Goal: Find specific page/section: Find specific page/section

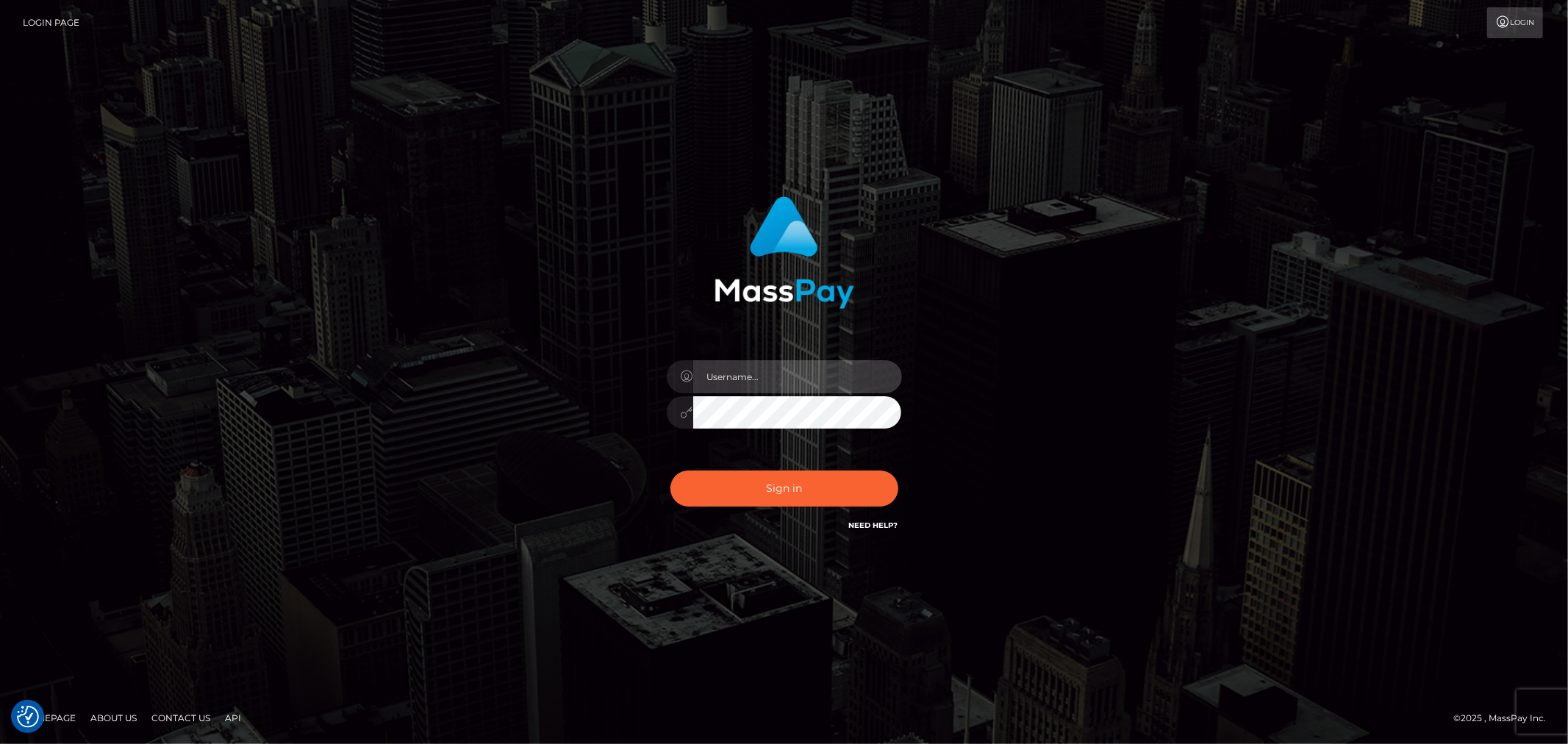
click at [858, 371] on input "text" at bounding box center [797, 377] width 208 height 33
type input "[PERSON_NAME].xcite"
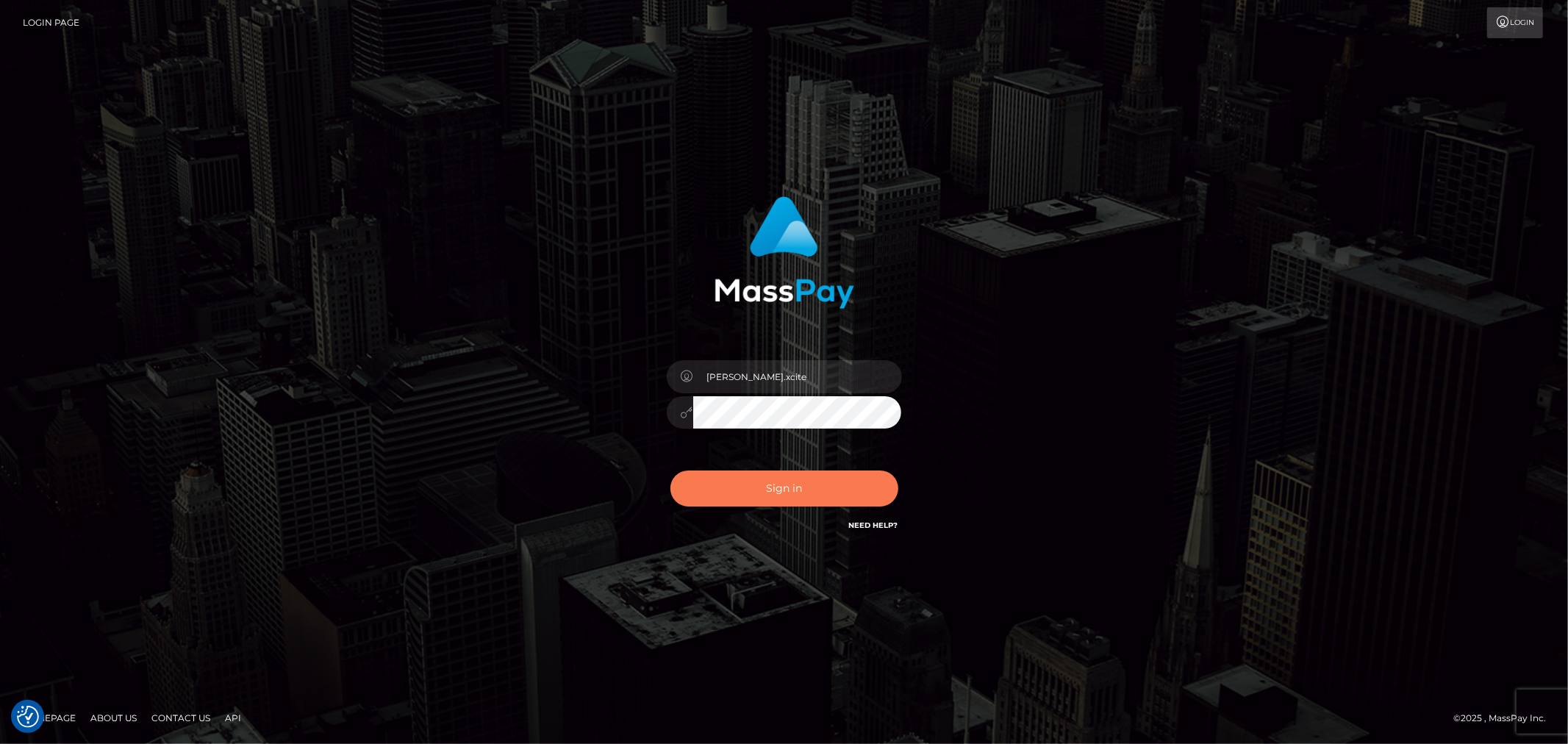
click at [805, 495] on button "Sign in" at bounding box center [784, 488] width 228 height 36
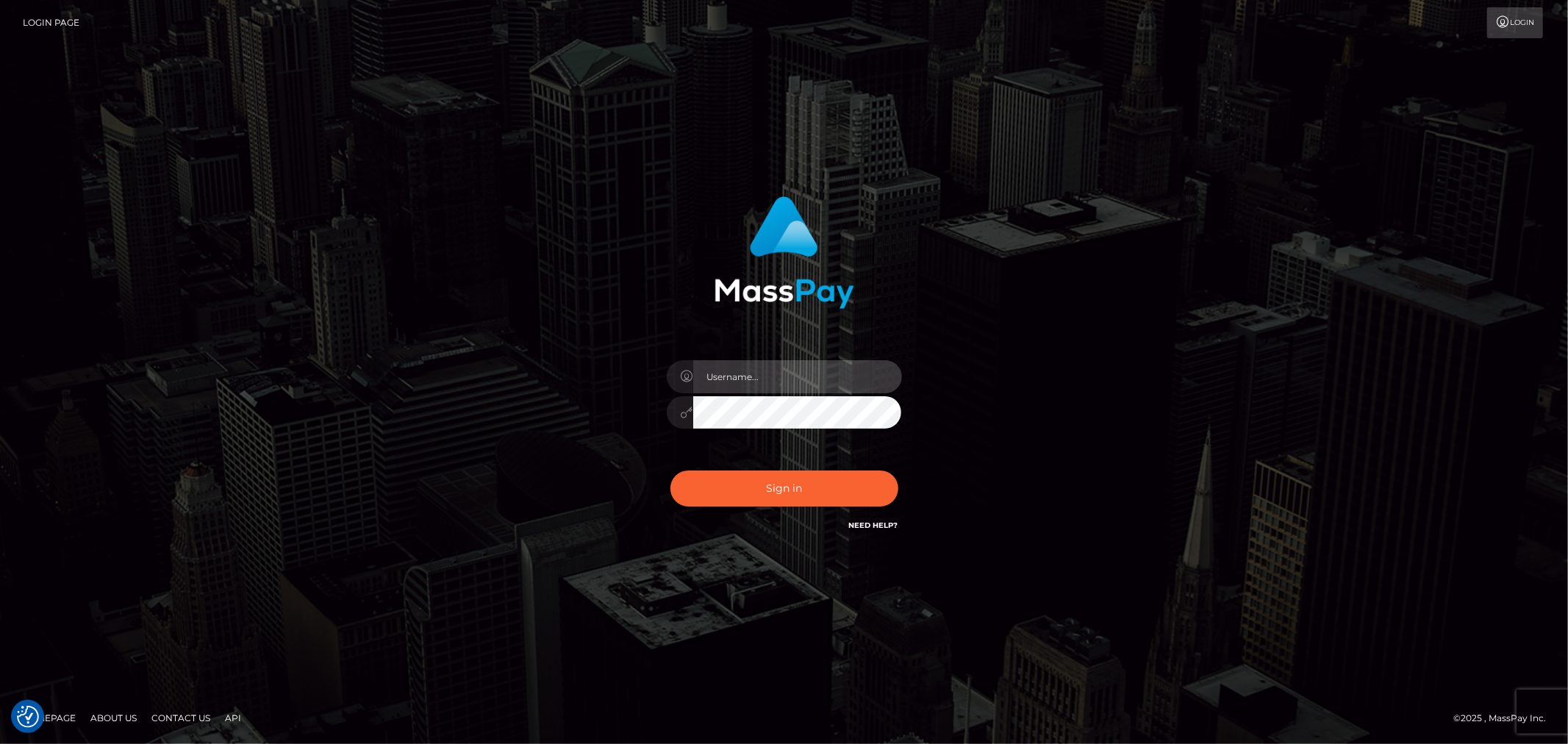
click at [761, 372] on input "text" at bounding box center [797, 377] width 208 height 33
type input "[PERSON_NAME].xcite"
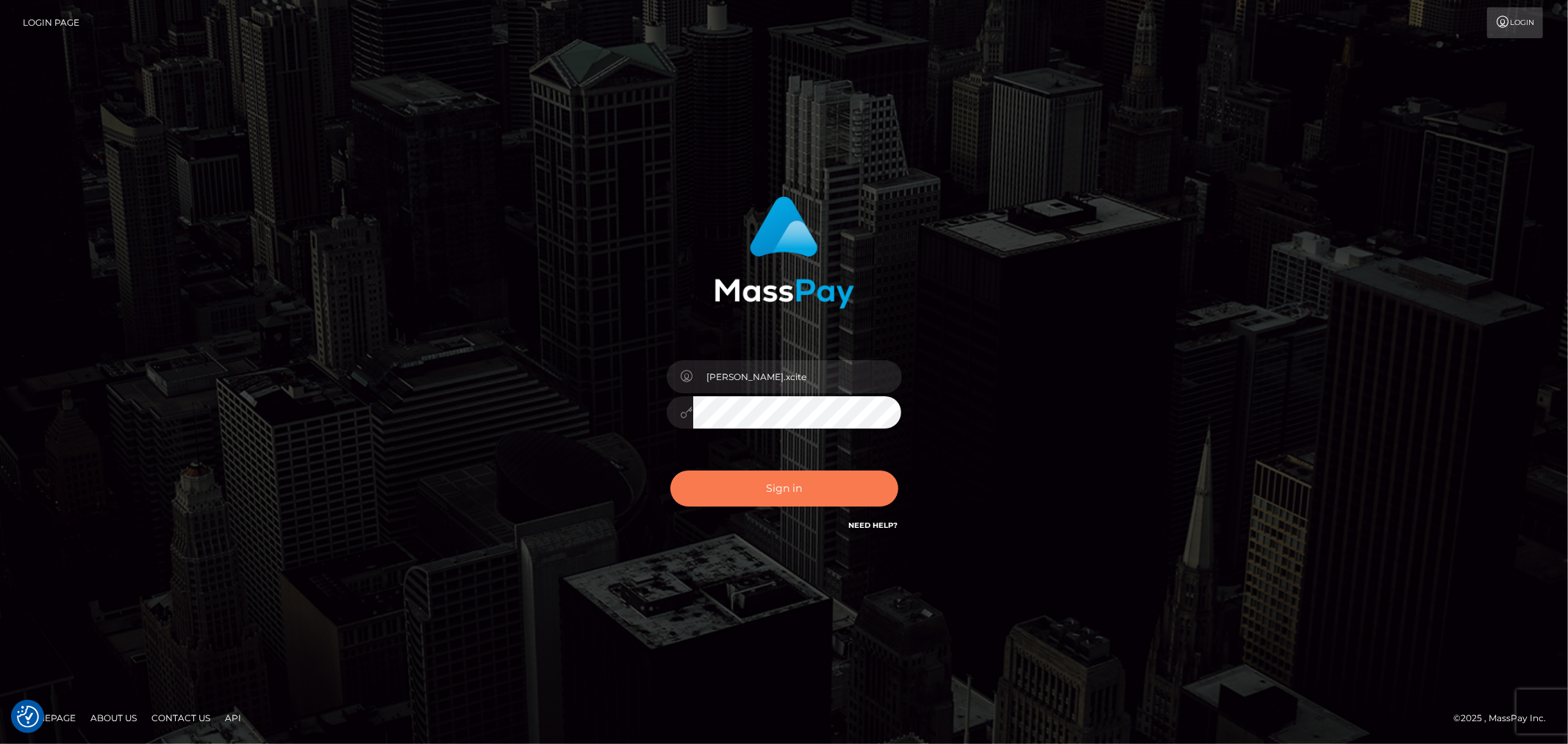
click at [792, 480] on button "Sign in" at bounding box center [784, 488] width 228 height 36
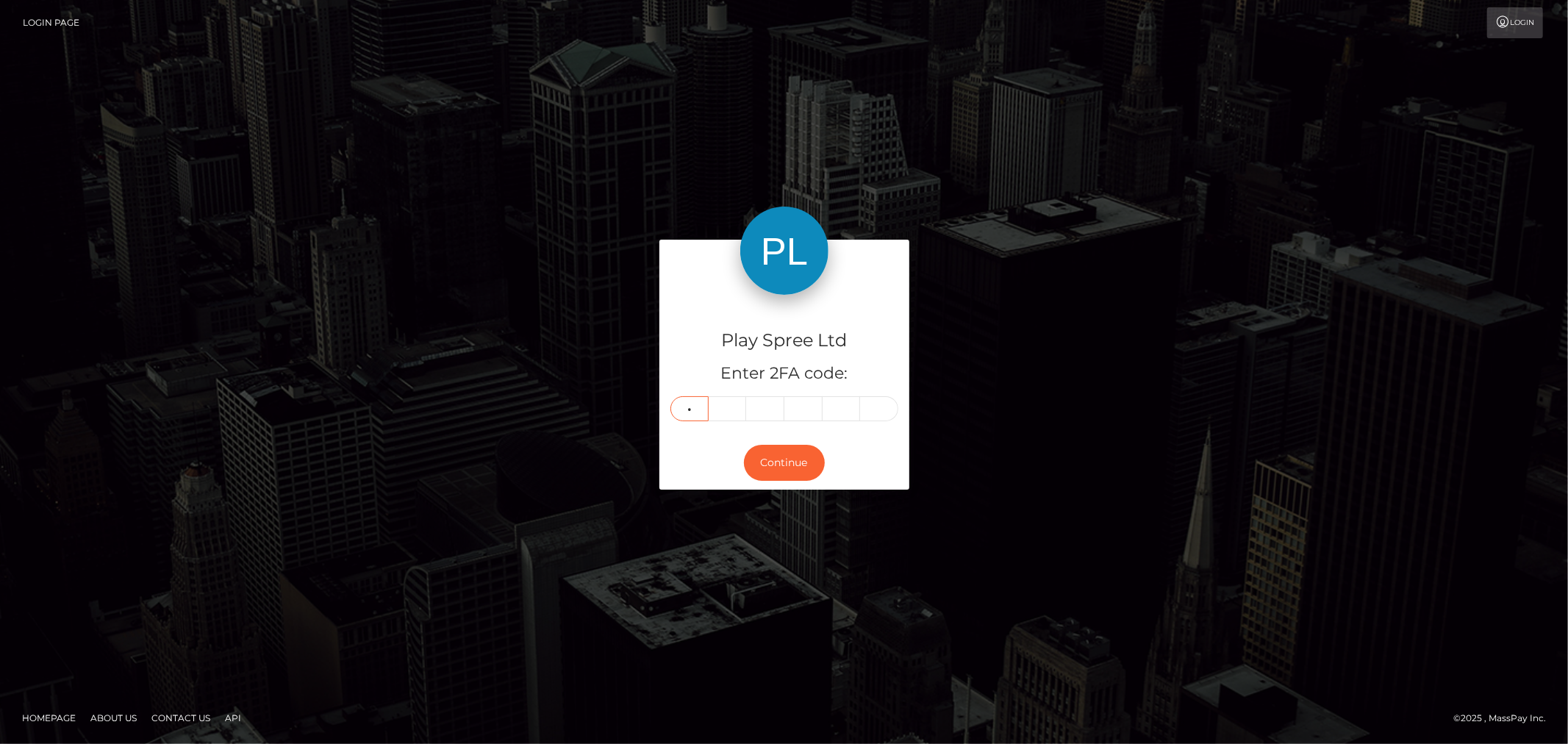
type input "3"
type input "7"
type input "3"
type input "8"
type input "0"
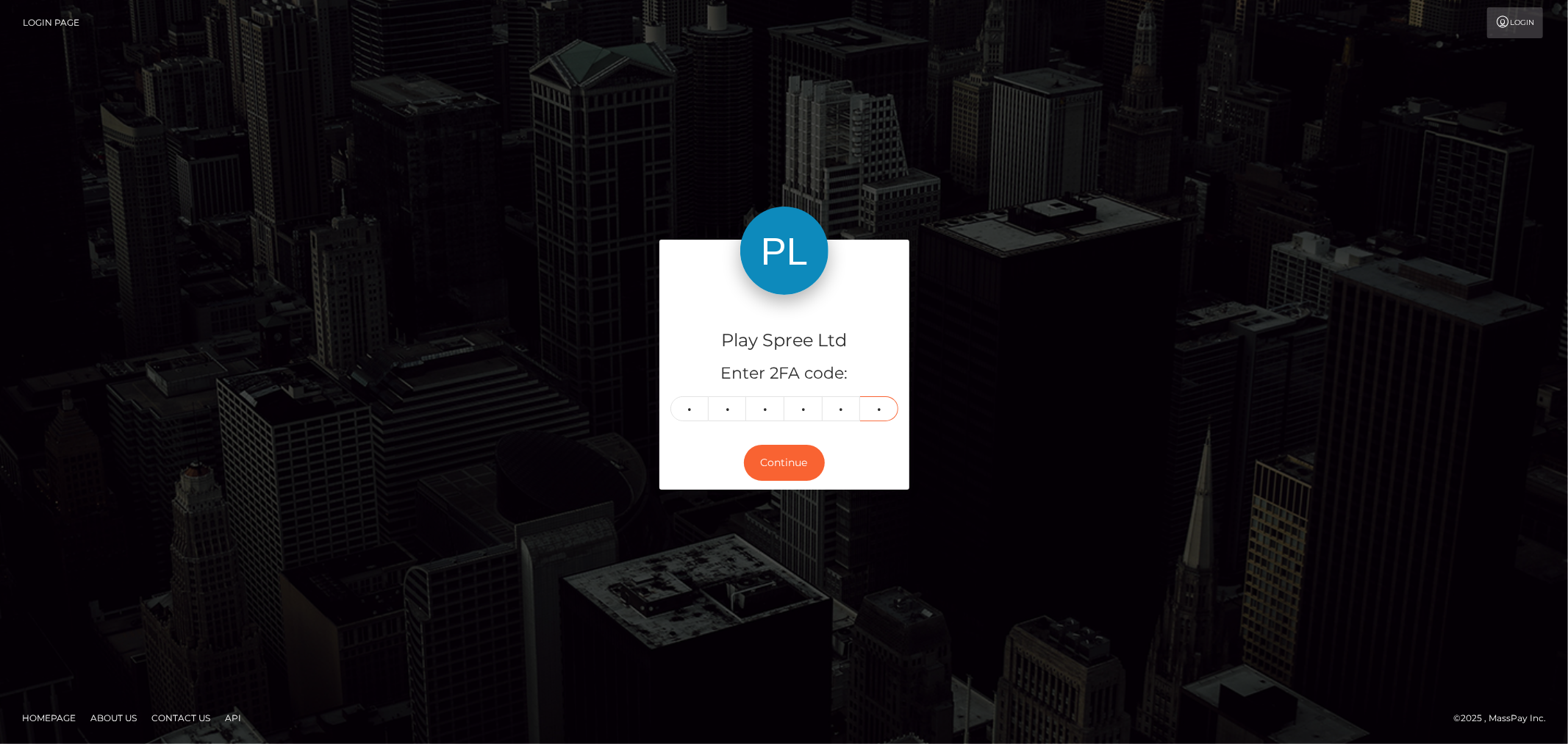
type input "8"
click at [1142, 501] on div "Play Spree Ltd Enter 2FA code: 3 7 3 8 0 8 373808 Continue" at bounding box center [784, 371] width 838 height 264
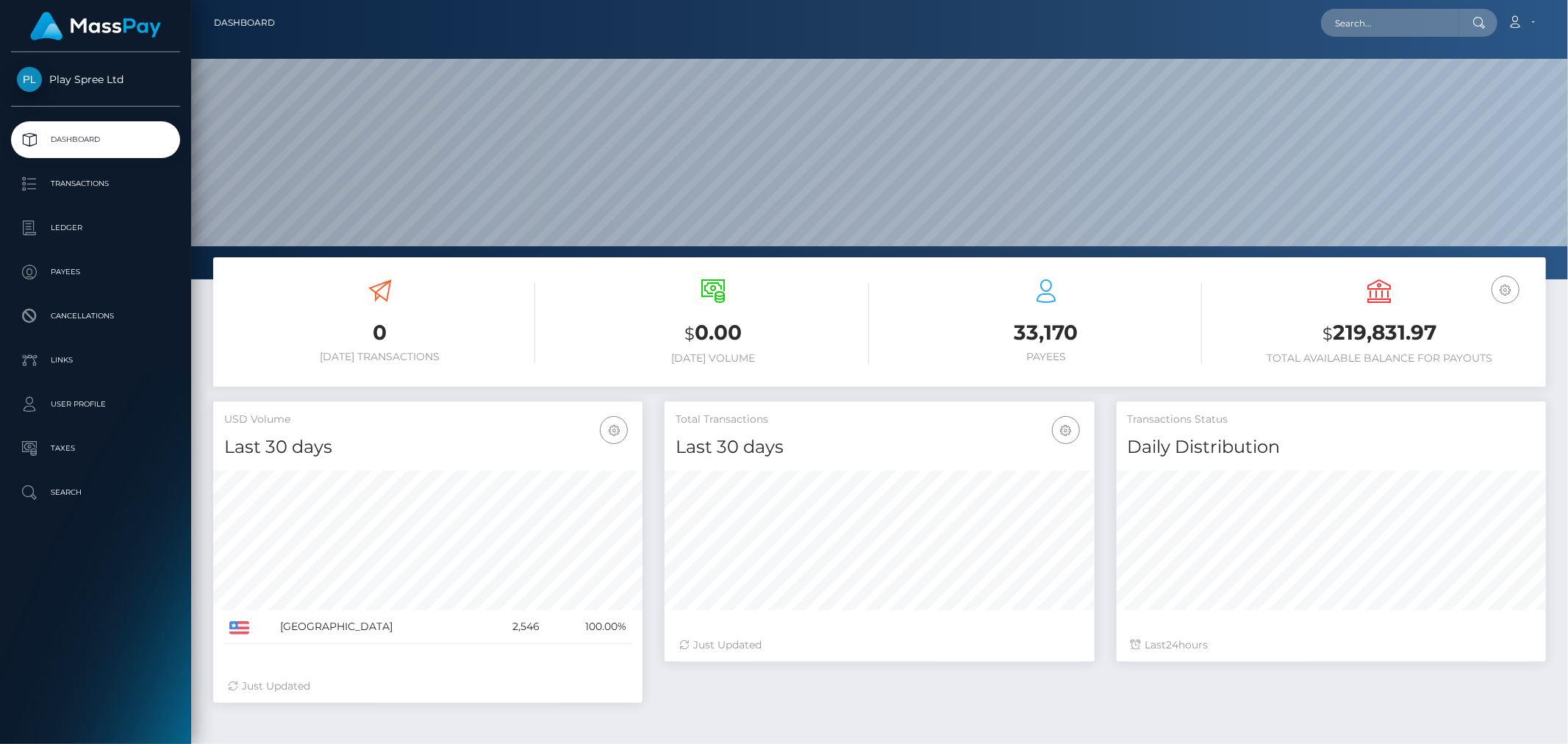
scroll to position [260, 429]
click at [1406, 20] on input "text" at bounding box center [1390, 23] width 138 height 28
paste input "388900"
type input "388900"
click at [1403, 64] on div "Loading... Loading..." at bounding box center [1380, 57] width 118 height 37
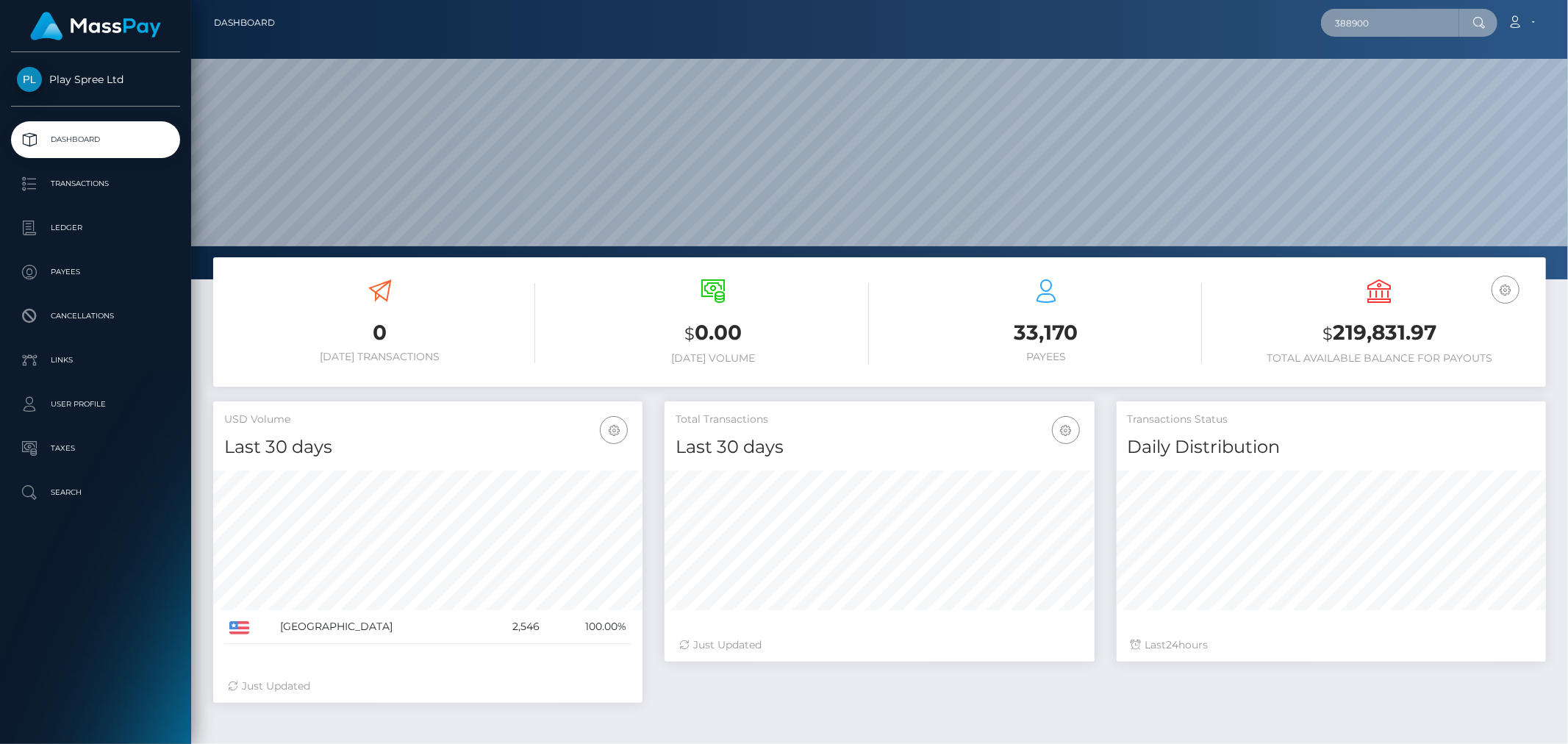
click at [1380, 18] on input "388900" at bounding box center [1390, 23] width 138 height 28
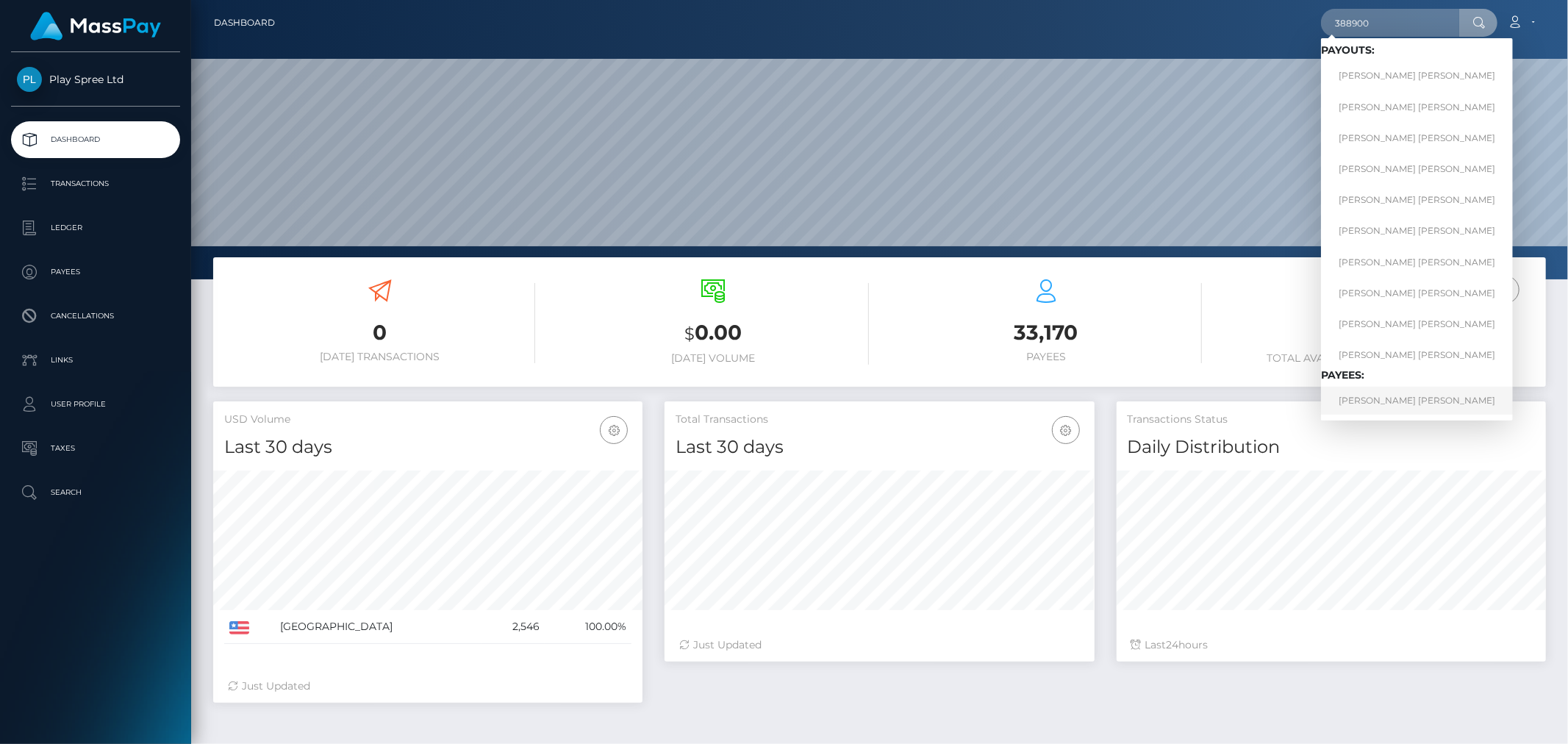
click at [1416, 399] on link "DANIEL BENJAMIN JACOB" at bounding box center [1416, 400] width 192 height 27
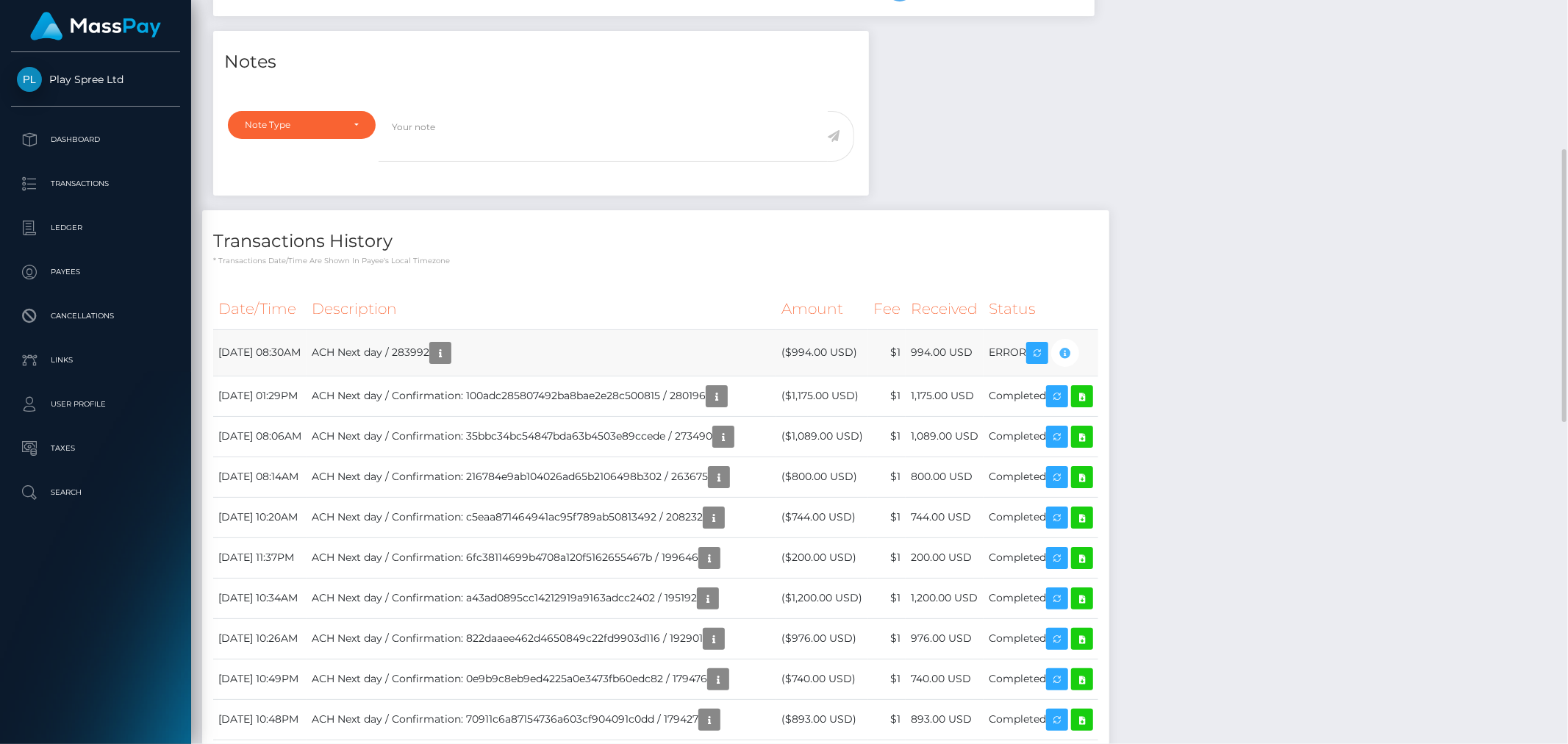
scroll to position [177, 429]
drag, startPoint x: 1392, startPoint y: 226, endPoint x: 1368, endPoint y: 189, distance: 44.1
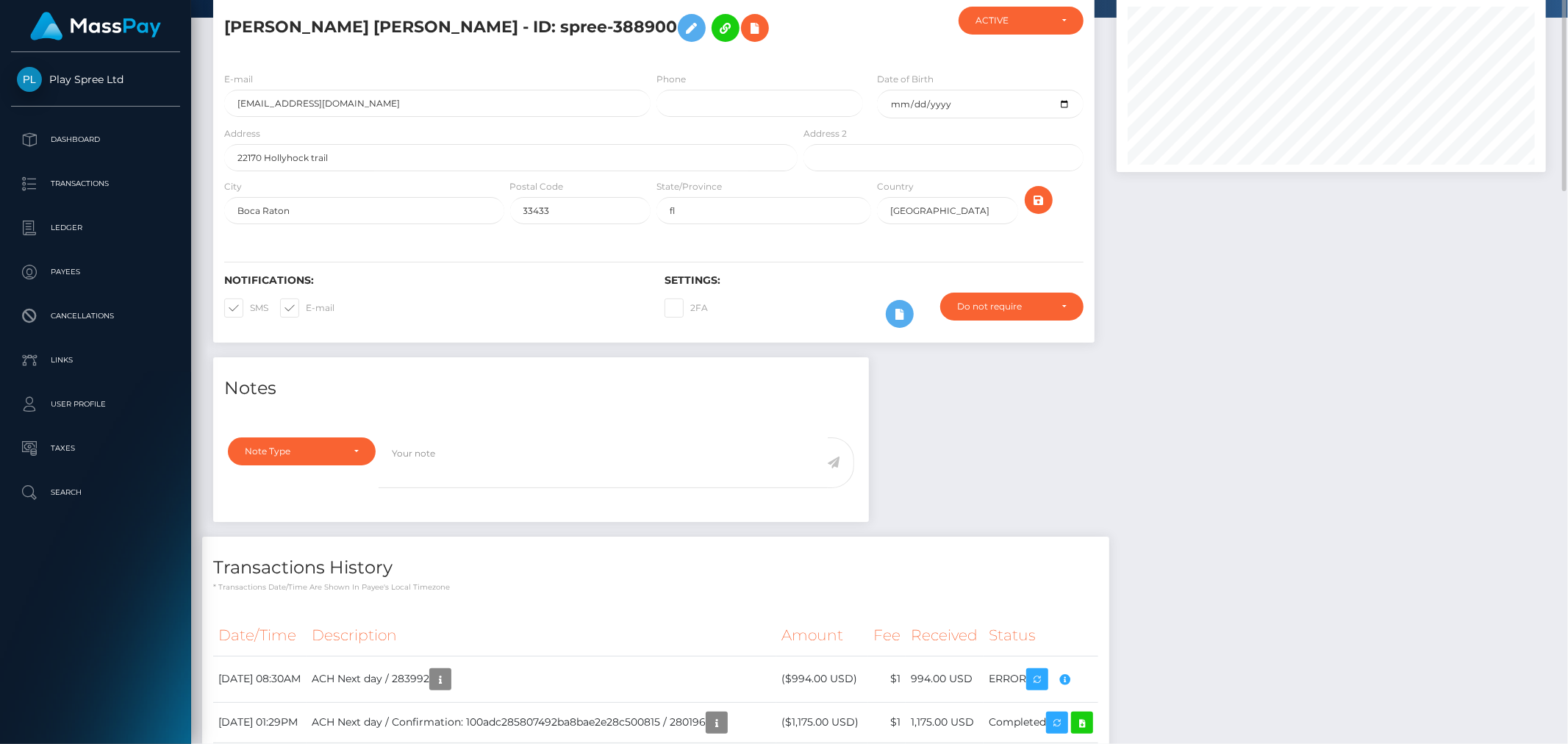
scroll to position [0, 0]
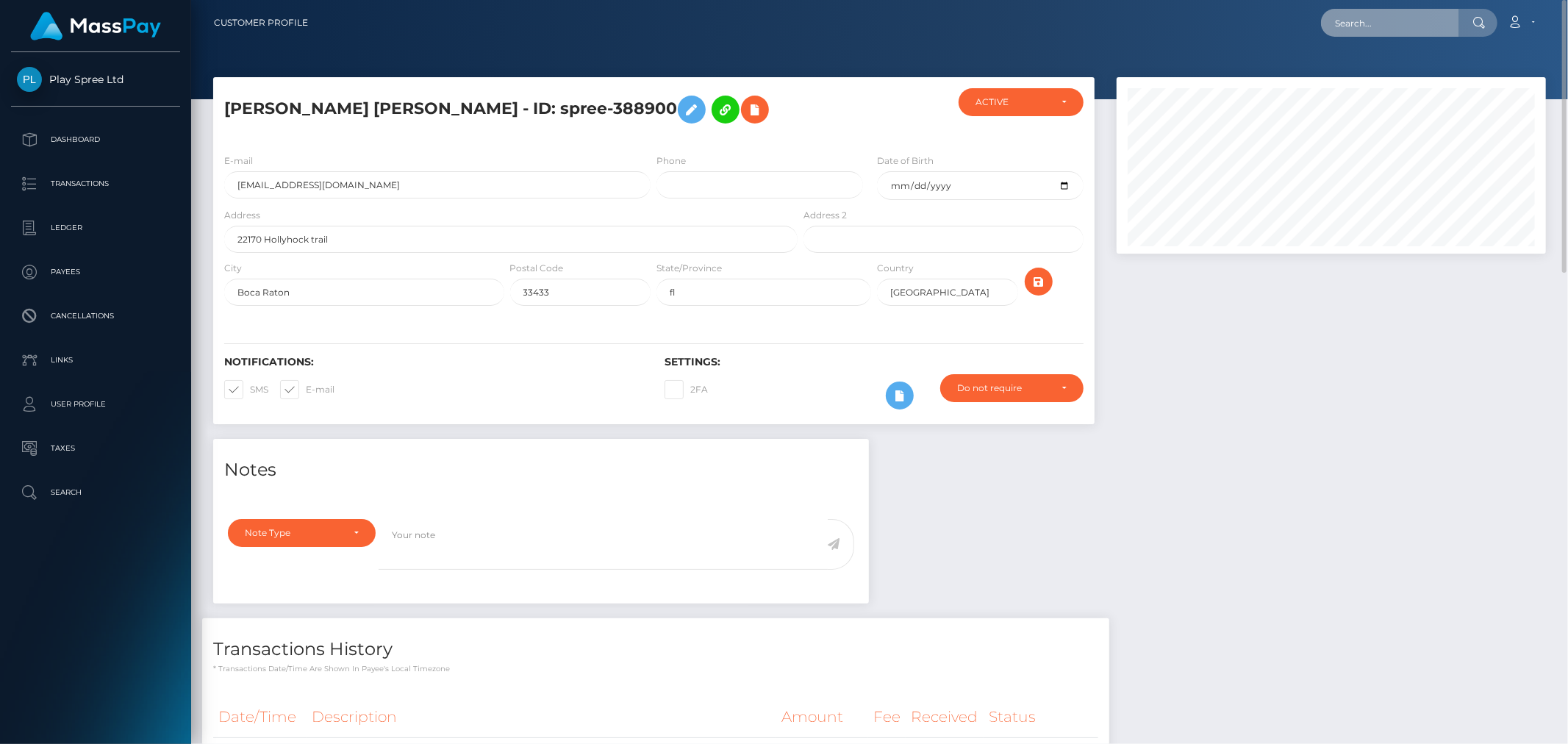
click at [1391, 30] on input "text" at bounding box center [1390, 23] width 138 height 28
paste input "1185137"
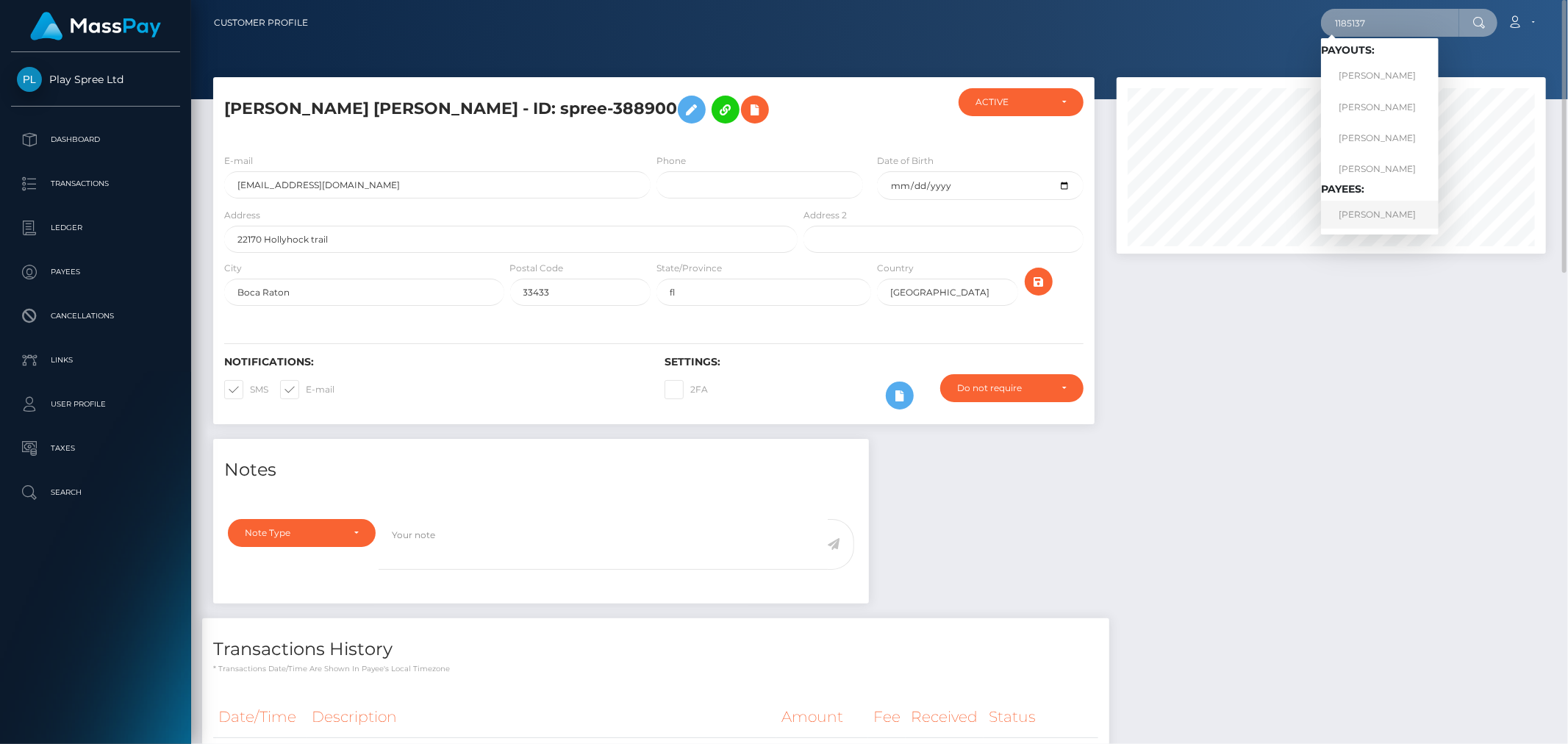
type input "1185137"
click at [1388, 211] on link "DEONA MARIE SODERBERG" at bounding box center [1380, 214] width 118 height 27
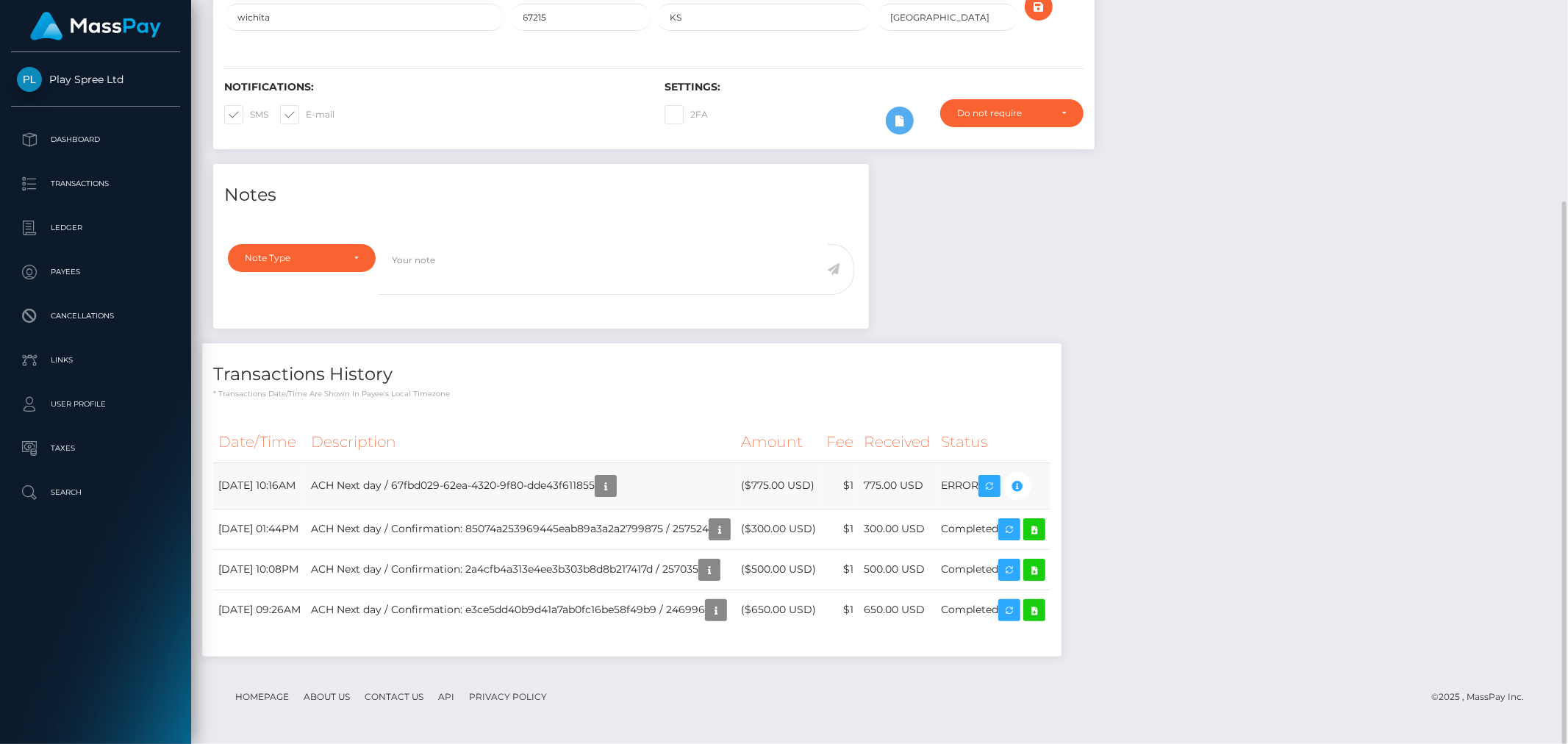
scroll to position [177, 429]
click at [1336, 188] on div "Notes Note Type Compliance Clear Compliance General Note Type" at bounding box center [880, 418] width 1355 height 507
click at [1188, 497] on div "Notes Note Type Compliance Clear Compliance General Note Type" at bounding box center [880, 418] width 1355 height 507
click at [1181, 498] on div "Notes Note Type Compliance Clear Compliance General Note Type" at bounding box center [880, 418] width 1355 height 507
click at [1159, 480] on div "Notes Note Type Compliance Clear Compliance General Note Type" at bounding box center [880, 418] width 1355 height 507
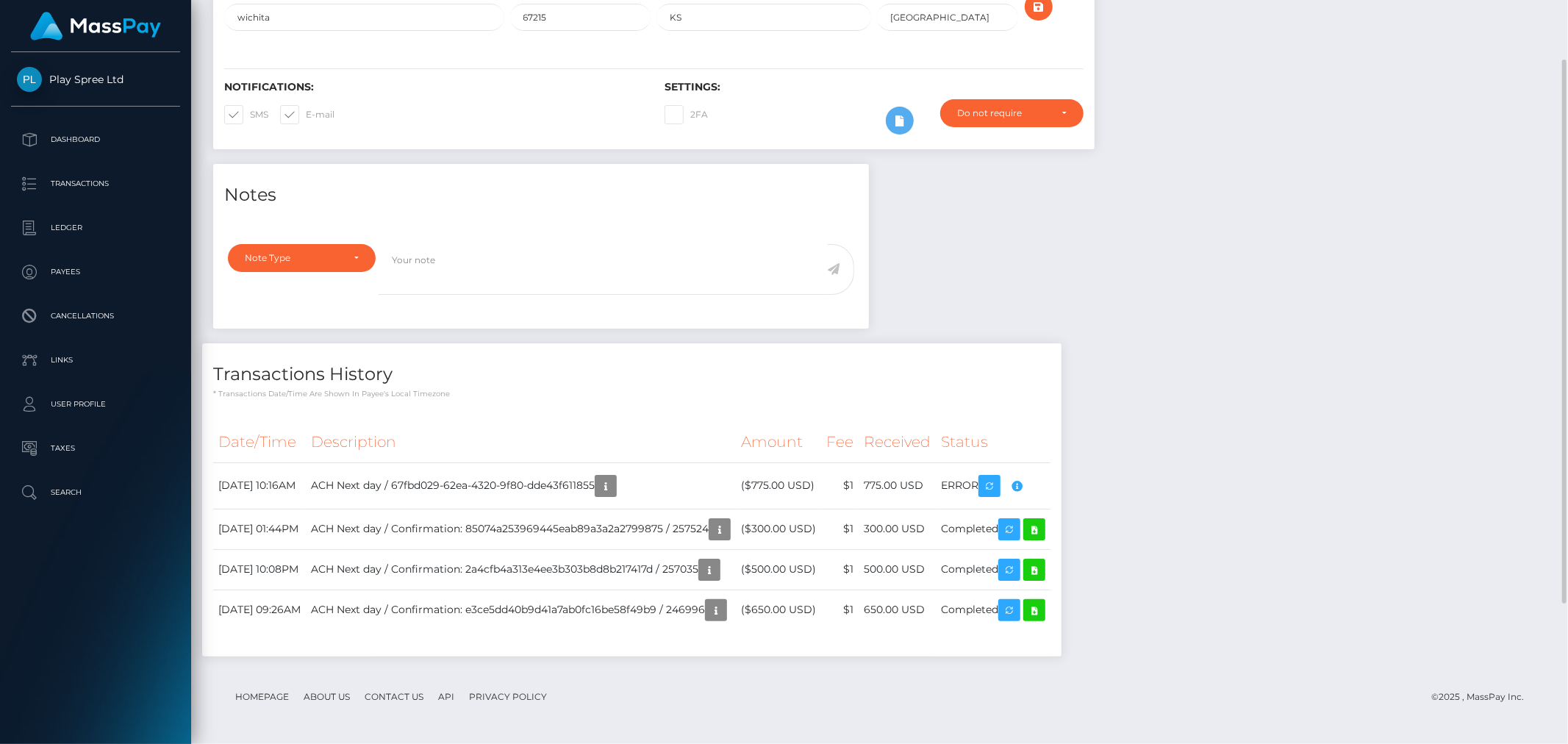
scroll to position [0, 0]
